Goal: Check status: Check status

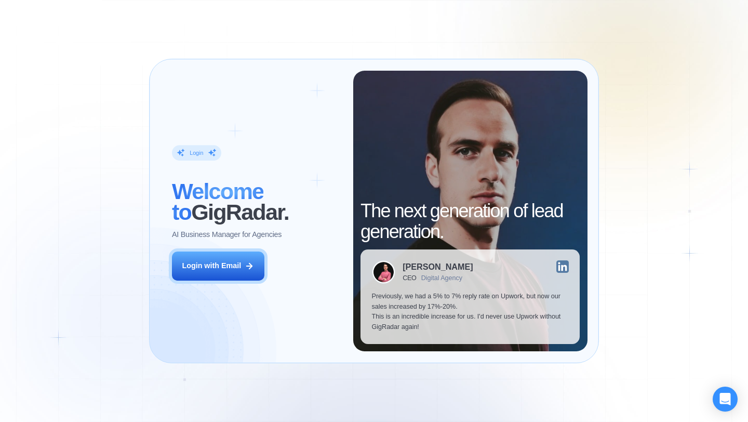
click at [347, 302] on div "Login ‍ Welcome to GigRadar. AI Business Manager for Agencies Login with Email" at bounding box center [257, 211] width 192 height 281
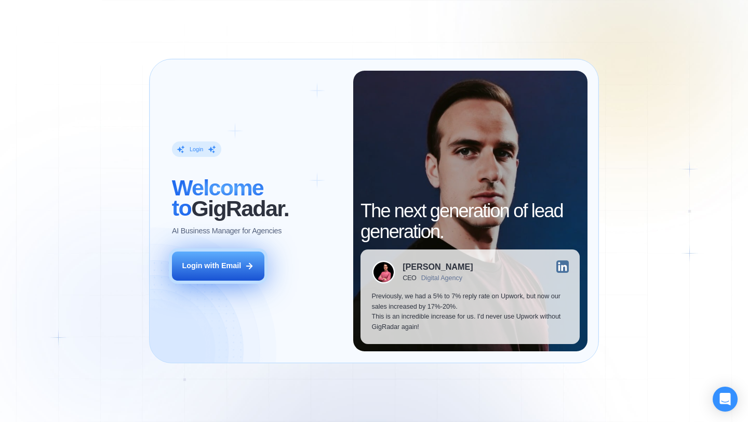
click at [213, 257] on button "Login with Email" at bounding box center [218, 266] width 93 height 29
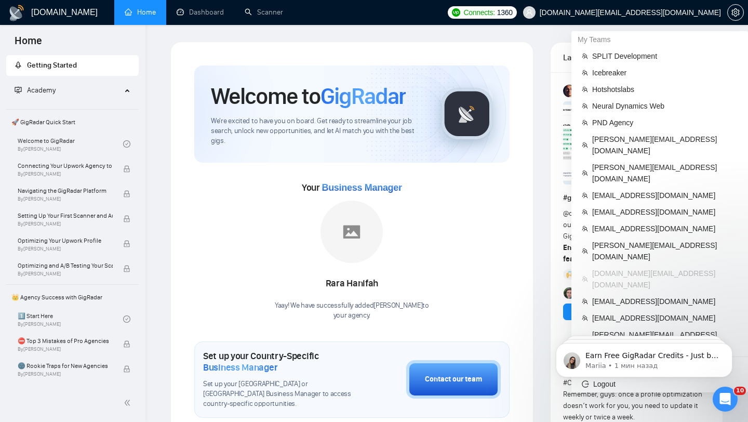
click at [676, 12] on span "zholob.design@gmail.com" at bounding box center [630, 12] width 181 height 0
click at [608, 312] on span "[EMAIL_ADDRESS][DOMAIN_NAME]" at bounding box center [666, 317] width 146 height 11
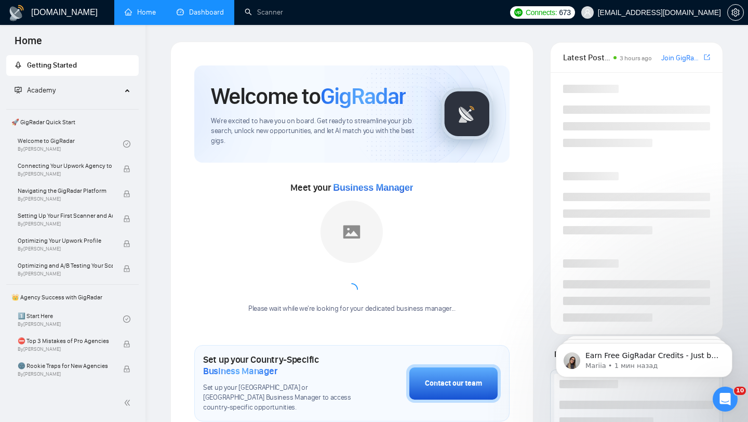
click at [202, 13] on link "Dashboard" at bounding box center [200, 12] width 47 height 9
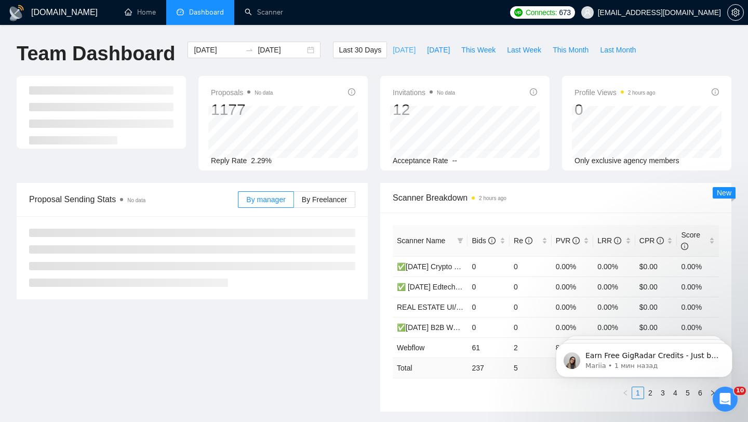
click at [402, 48] on span "[DATE]" at bounding box center [404, 49] width 23 height 11
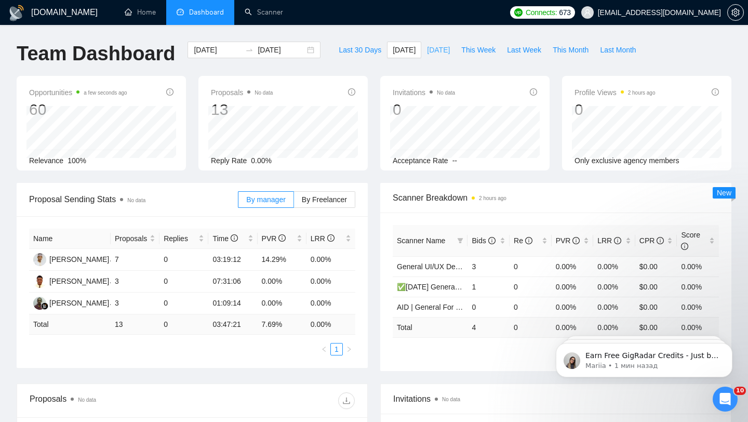
click at [431, 48] on span "[DATE]" at bounding box center [438, 49] width 23 height 11
type input "2025-08-13"
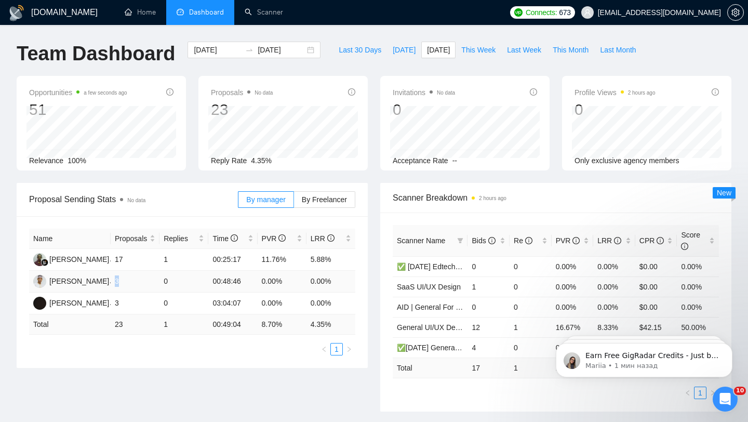
drag, startPoint x: 116, startPoint y: 281, endPoint x: 122, endPoint y: 285, distance: 7.1
click at [122, 285] on td "3" at bounding box center [135, 282] width 49 height 22
click at [400, 47] on span "[DATE]" at bounding box center [404, 49] width 23 height 11
type input "[DATE]"
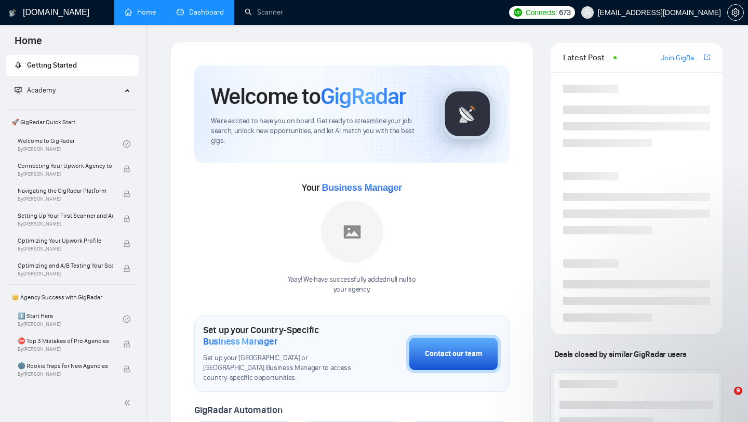
click at [205, 17] on link "Dashboard" at bounding box center [200, 12] width 47 height 9
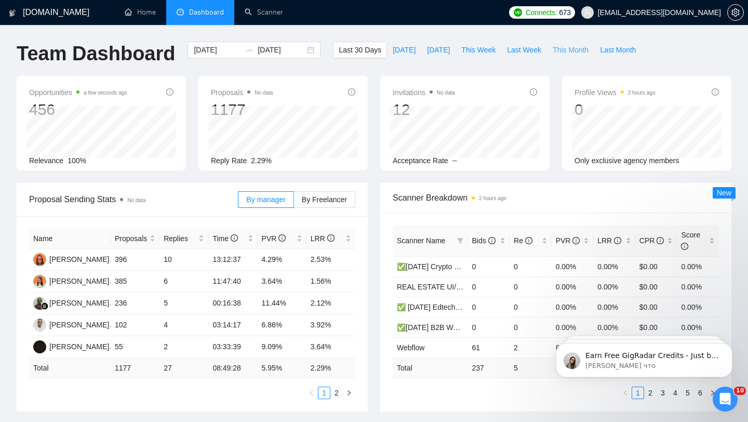
click at [568, 54] on span "This Month" at bounding box center [571, 49] width 36 height 11
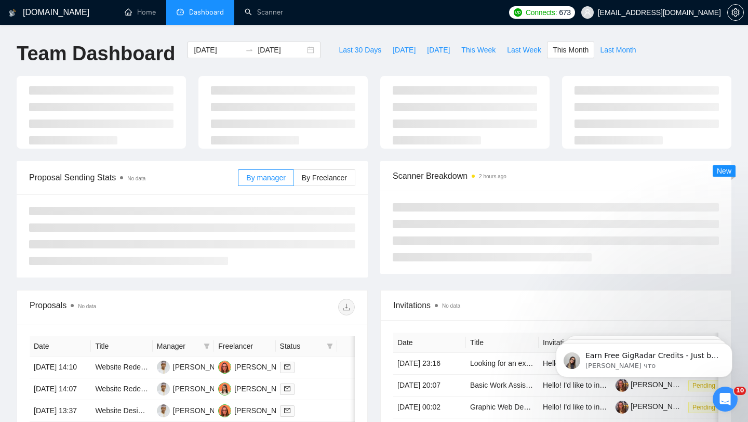
type input "[DATE]"
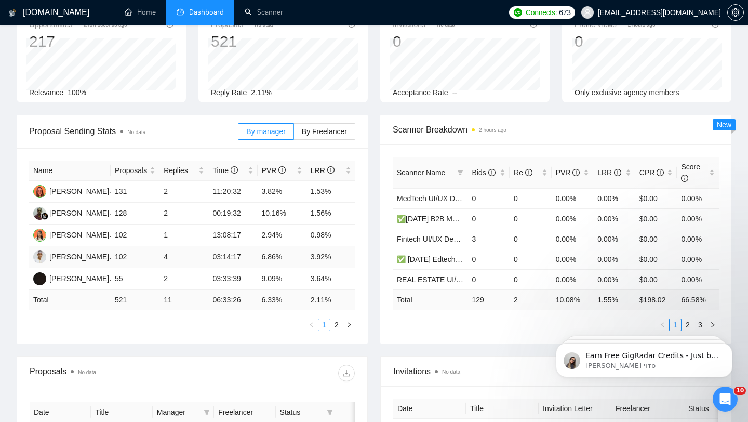
scroll to position [83, 0]
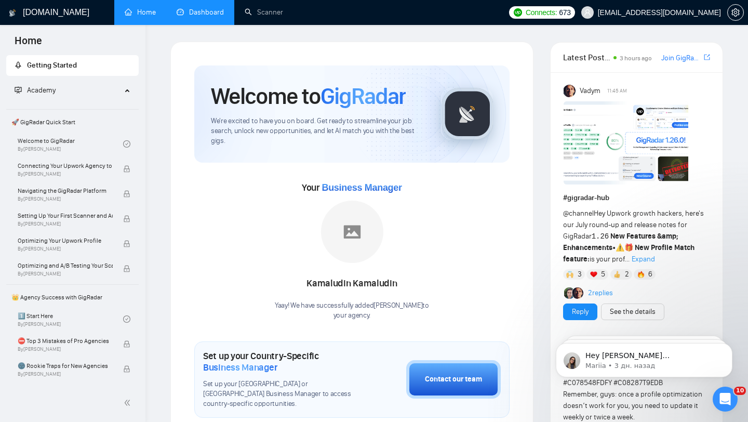
click at [221, 8] on link "Dashboard" at bounding box center [200, 12] width 47 height 9
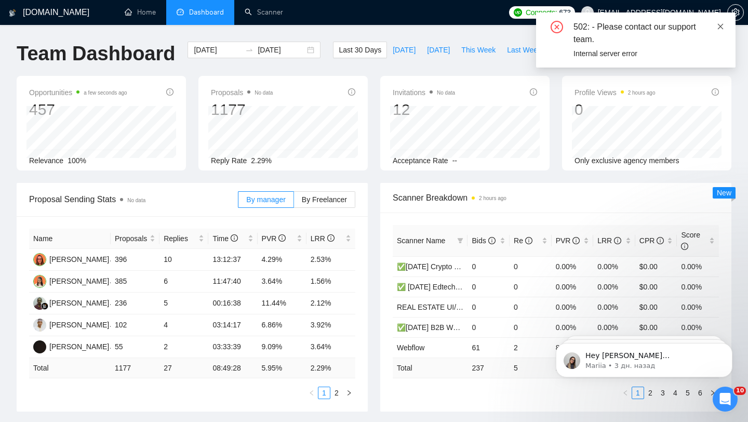
click at [721, 25] on icon "close" at bounding box center [720, 26] width 7 height 7
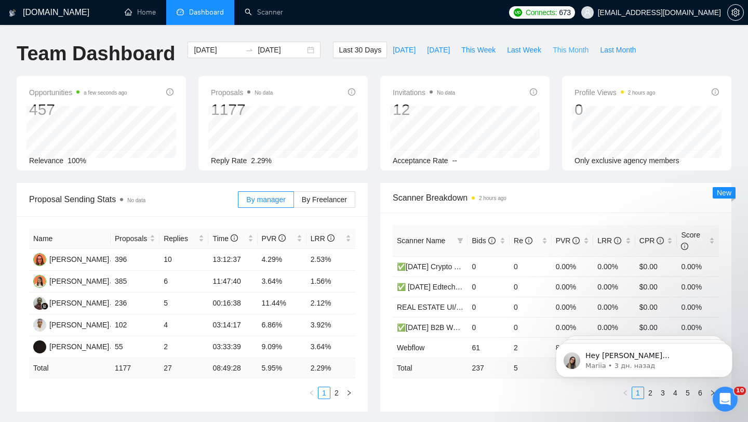
click at [570, 47] on span "This Month" at bounding box center [571, 49] width 36 height 11
type input "[DATE]"
